Goal: Task Accomplishment & Management: Manage account settings

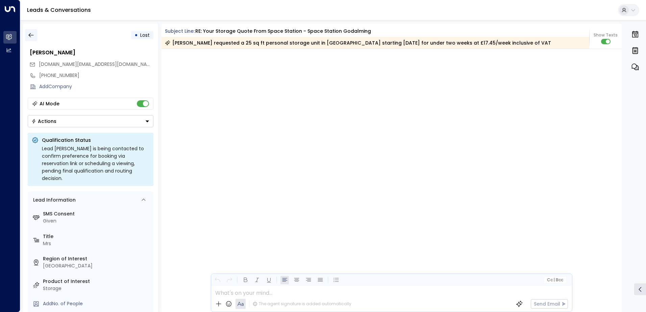
scroll to position [1316, 0]
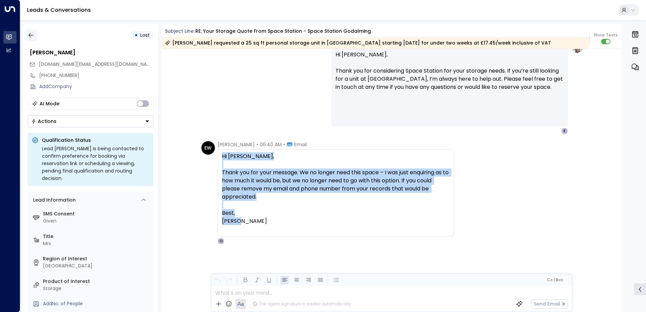
click at [31, 32] on icon "button" at bounding box center [31, 35] width 7 height 7
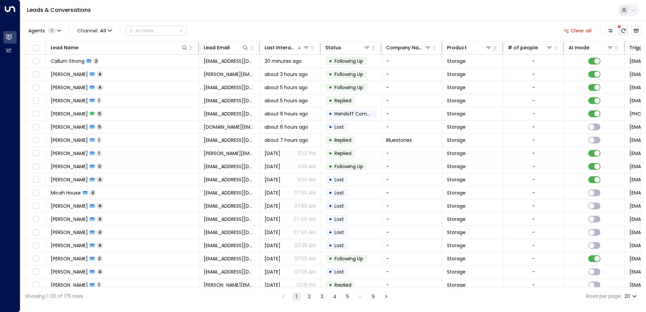
click at [621, 32] on icon "There are new threads available. Refresh the grid to view the latest updates." at bounding box center [623, 30] width 5 height 5
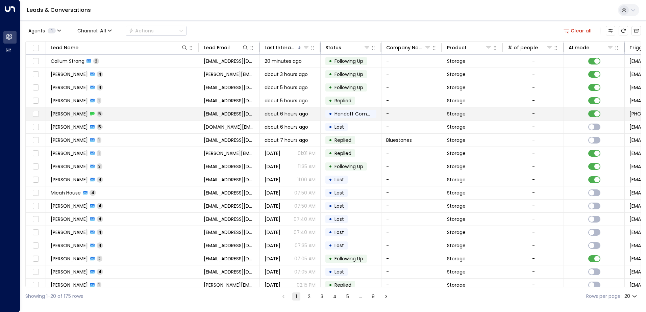
click at [276, 113] on span "about 6 hours ago" at bounding box center [287, 114] width 44 height 7
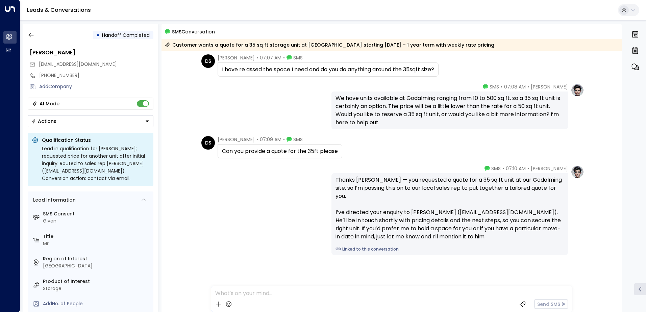
scroll to position [118, 0]
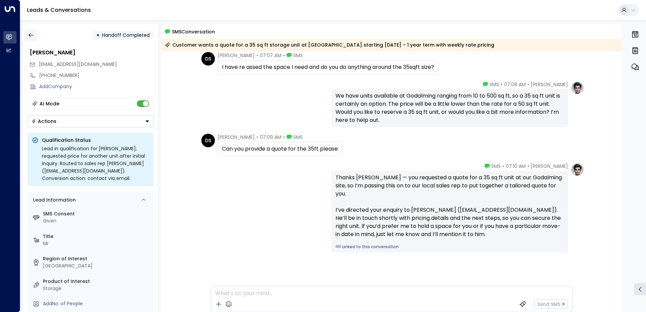
click at [34, 34] on icon "button" at bounding box center [31, 35] width 7 height 7
